Goal: Find specific page/section: Find specific page/section

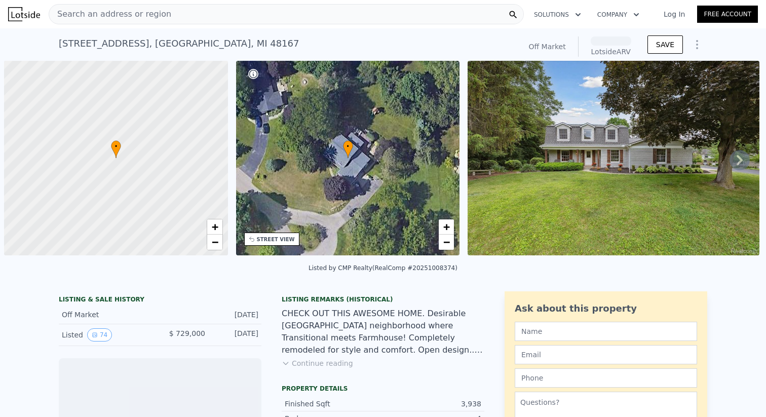
scroll to position [0, 4]
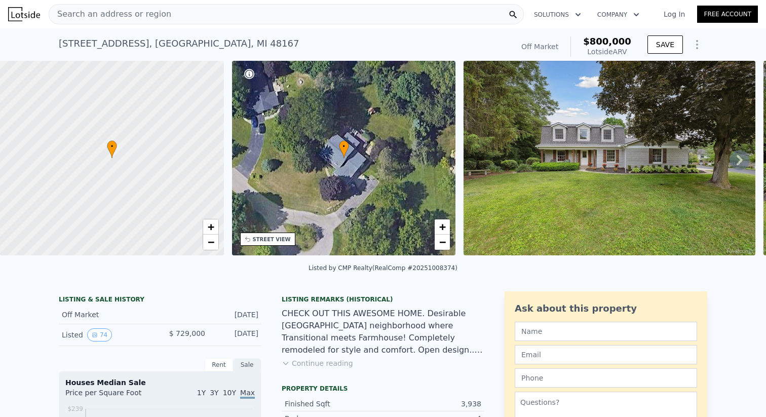
click at [737, 159] on icon at bounding box center [739, 160] width 20 height 20
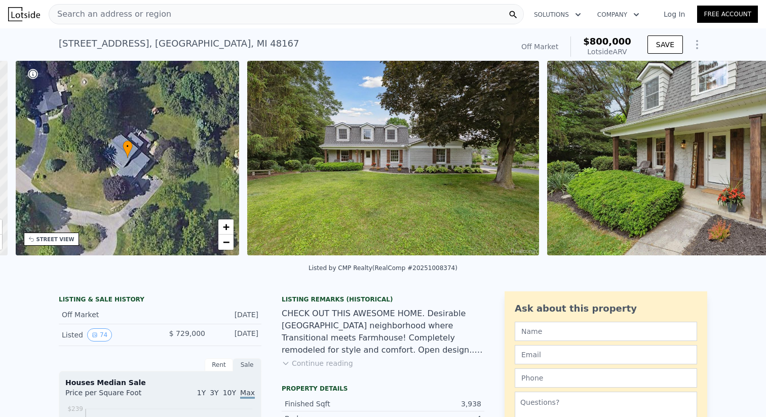
scroll to position [0, 235]
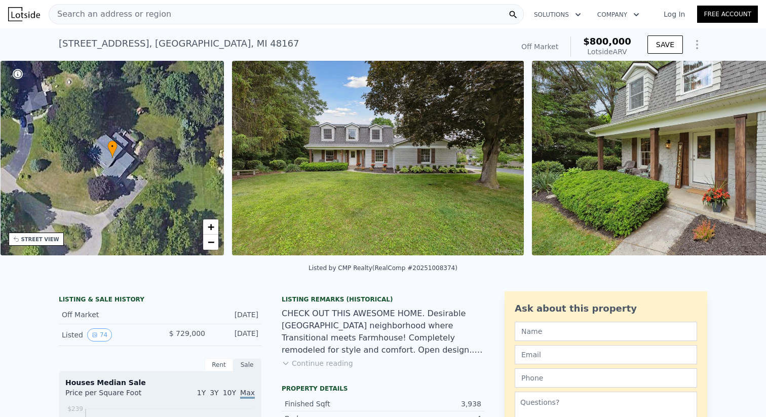
click at [737, 159] on img at bounding box center [678, 158] width 292 height 194
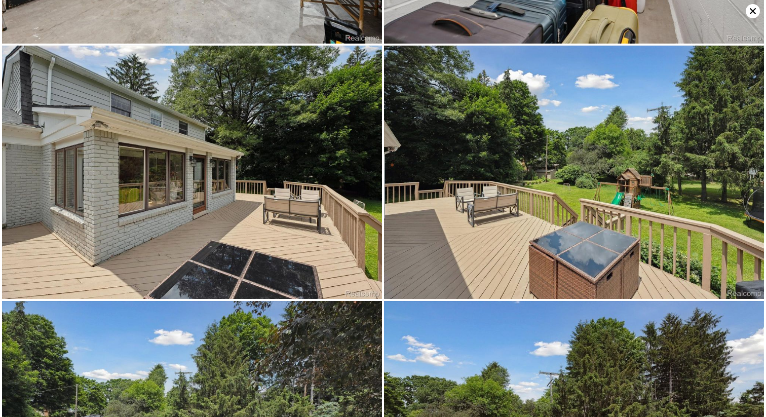
scroll to position [6066, 0]
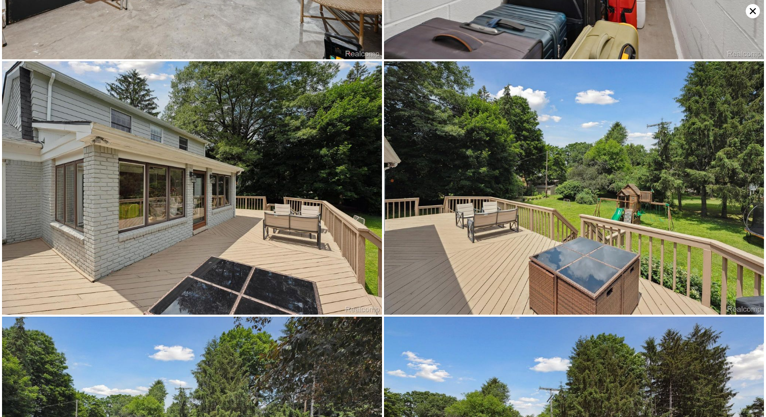
click at [749, 61] on img at bounding box center [574, 187] width 380 height 253
click at [752, 15] on icon at bounding box center [752, 11] width 14 height 14
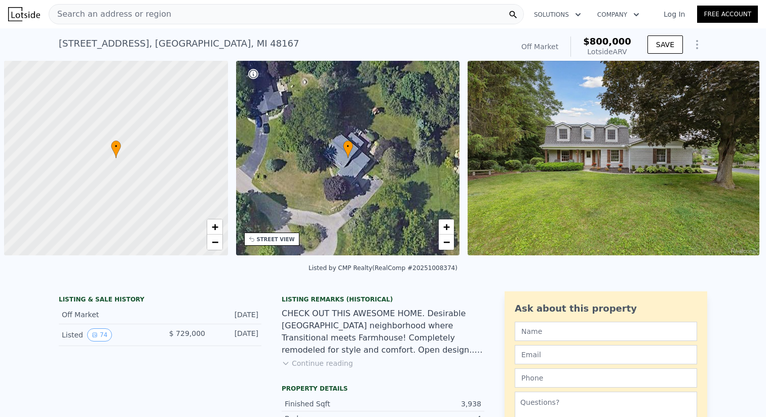
scroll to position [0, 4]
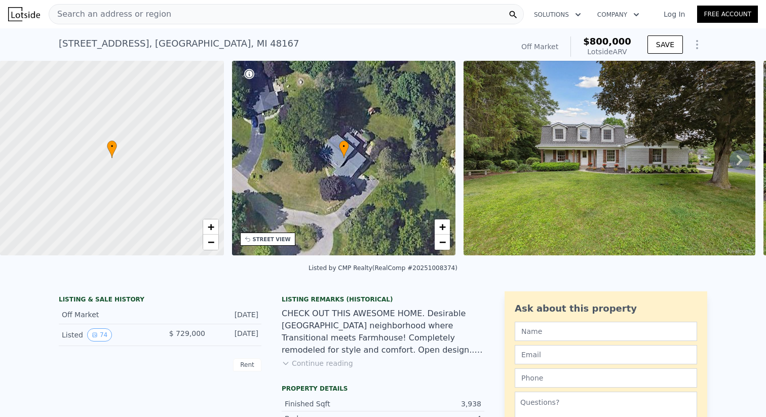
click at [272, 13] on div "Search an address or region" at bounding box center [286, 14] width 475 height 20
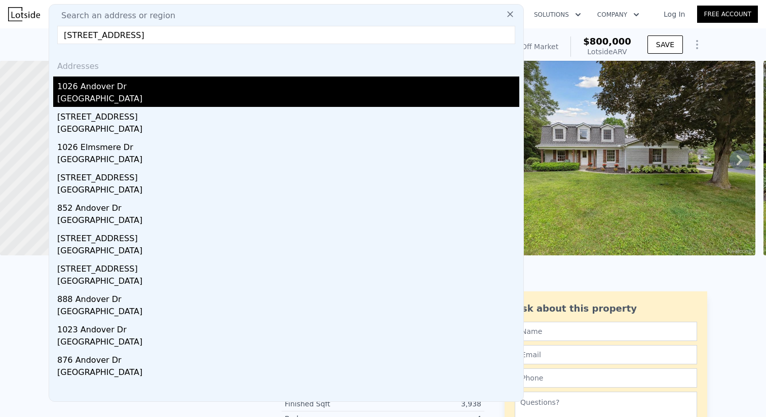
type input "[STREET_ADDRESS]"
click at [165, 99] on div "[GEOGRAPHIC_DATA]" at bounding box center [288, 100] width 462 height 14
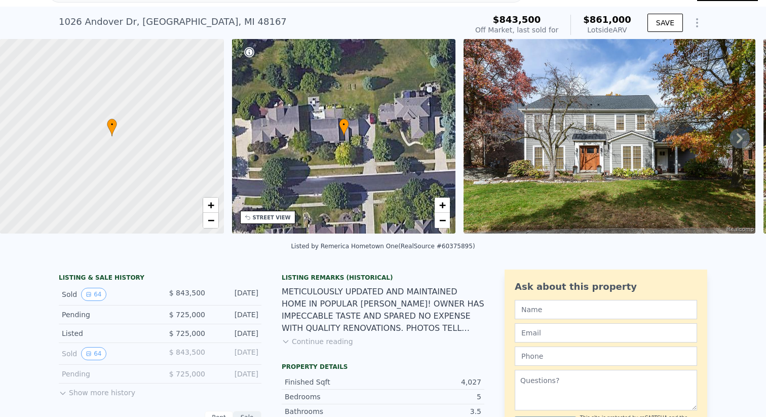
scroll to position [4, 0]
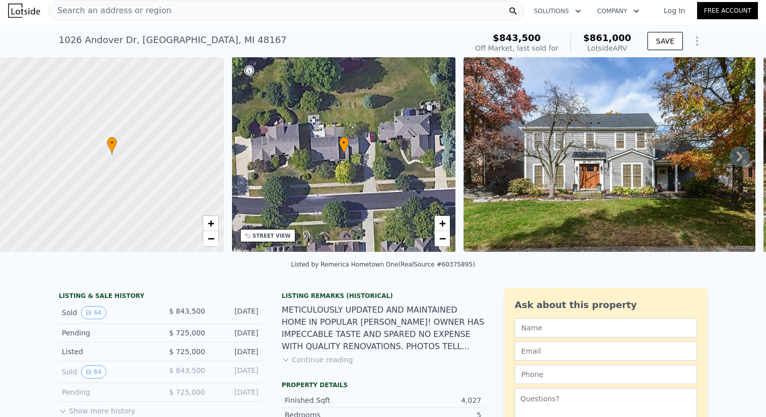
click at [541, 127] on img at bounding box center [609, 154] width 292 height 194
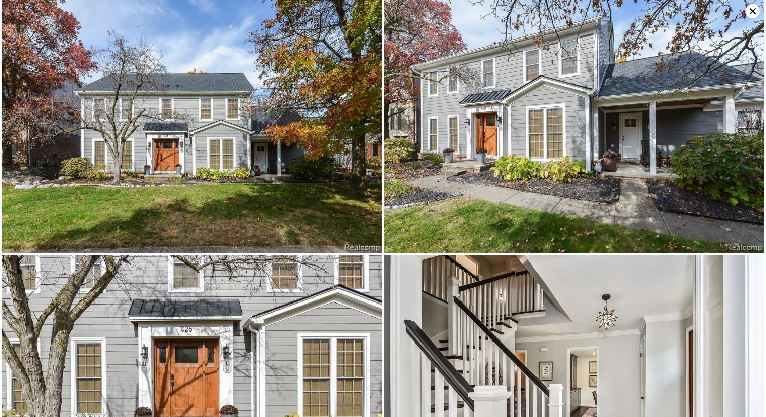
scroll to position [0, 0]
click at [744, 13] on img at bounding box center [574, 126] width 380 height 253
click at [752, 13] on icon at bounding box center [752, 11] width 14 height 14
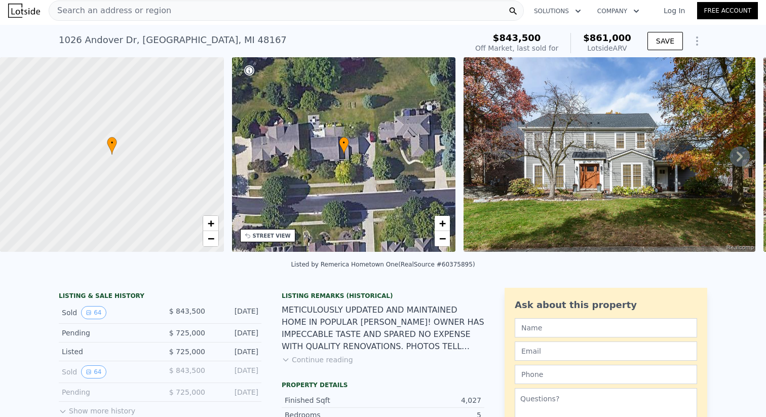
click at [210, 12] on div "Search an address or region" at bounding box center [286, 11] width 475 height 20
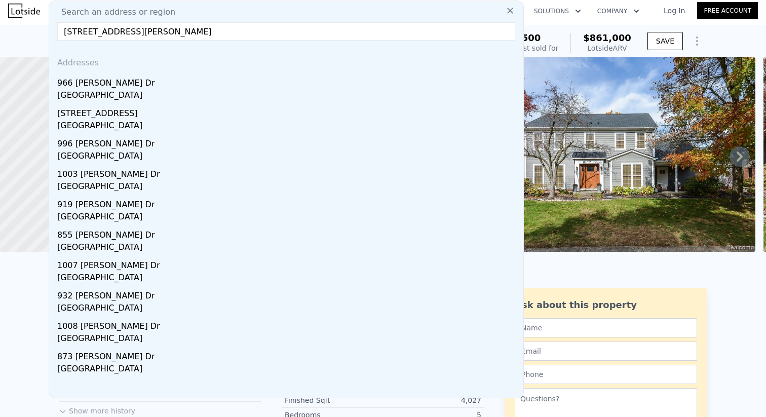
type input "[STREET_ADDRESS][PERSON_NAME]"
